Goal: Navigation & Orientation: Understand site structure

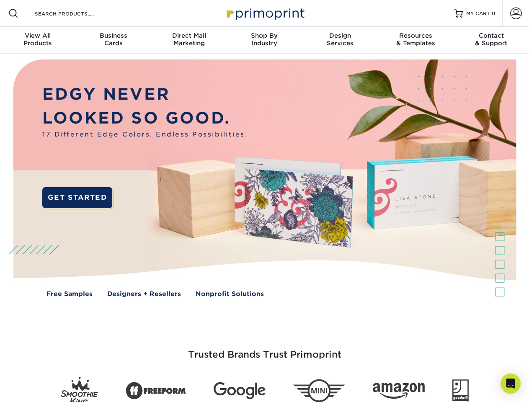
click at [264, 201] on img at bounding box center [264, 185] width 523 height 262
click at [13, 13] on span at bounding box center [13, 13] width 10 height 10
click at [515, 13] on span at bounding box center [516, 14] width 12 height 12
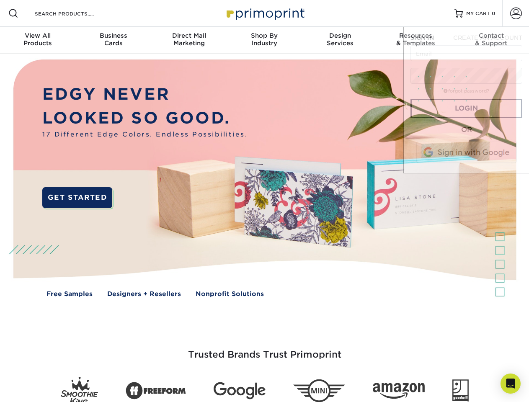
click at [38, 40] on div "View All Products" at bounding box center [37, 39] width 75 height 15
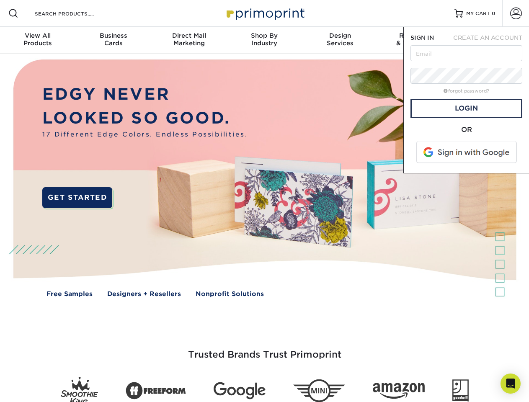
click at [113, 40] on div "Business Cards" at bounding box center [112, 39] width 75 height 15
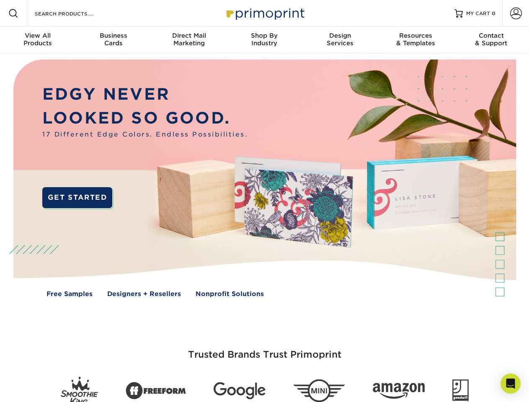
click at [189, 40] on div "Direct Mail Marketing" at bounding box center [188, 39] width 75 height 15
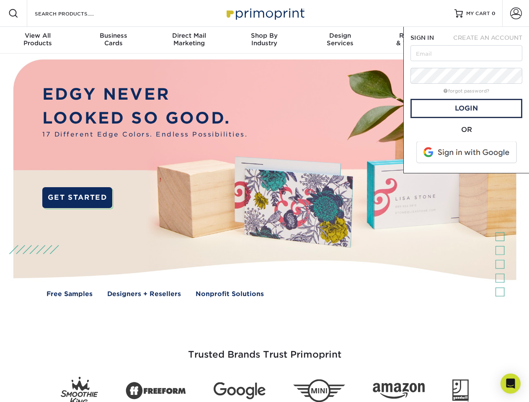
click at [264, 40] on div "Shop By Industry" at bounding box center [263, 39] width 75 height 15
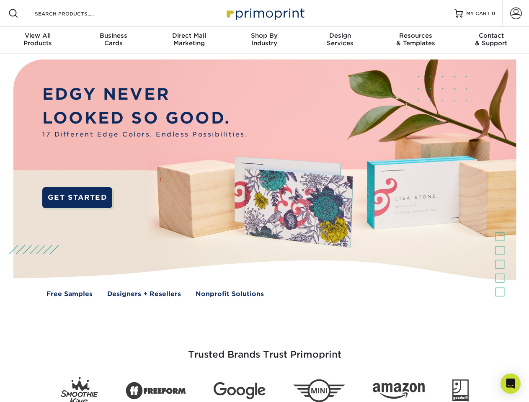
click at [340, 40] on div "Design Services" at bounding box center [339, 39] width 75 height 15
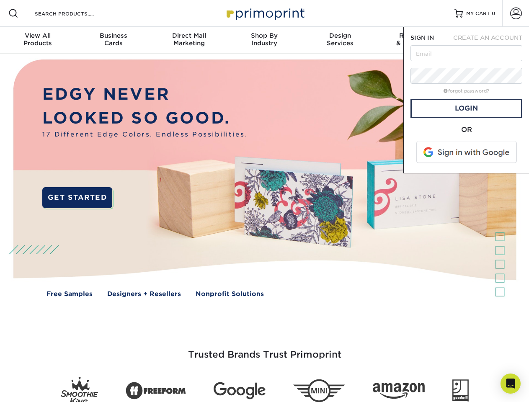
click at [415, 40] on span "SIGN IN" at bounding box center [421, 37] width 23 height 7
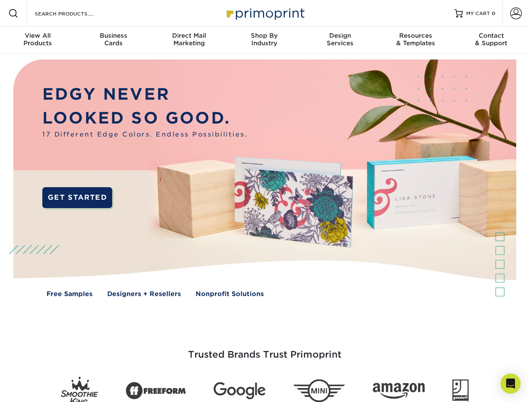
click at [491, 40] on div "Contact & Support" at bounding box center [490, 39] width 75 height 15
